Goal: Task Accomplishment & Management: Manage account settings

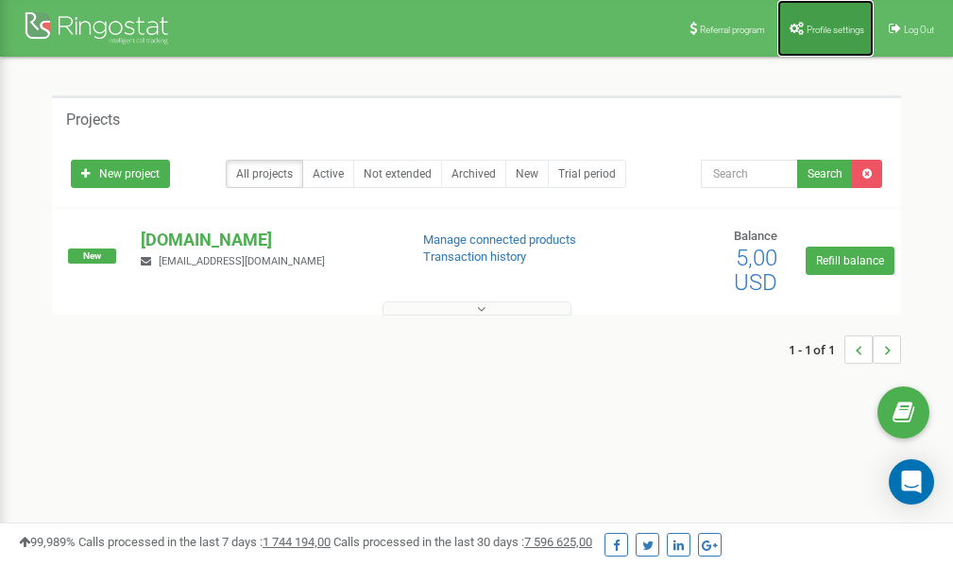
click at [824, 36] on link "Profile settings" at bounding box center [825, 28] width 96 height 57
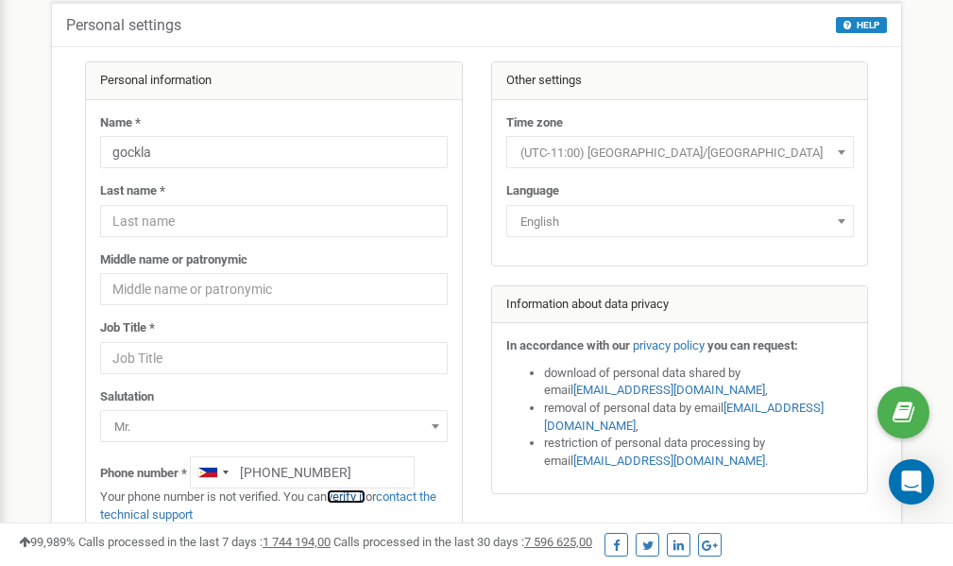
click at [359, 496] on link "verify it" at bounding box center [346, 496] width 39 height 14
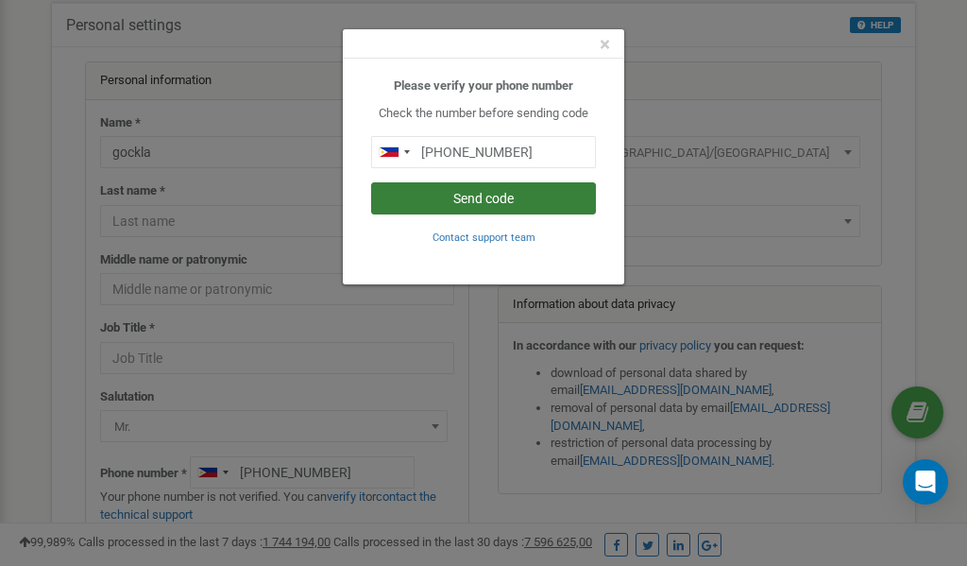
click at [443, 198] on button "Send code" at bounding box center [483, 198] width 225 height 32
